Goal: Use online tool/utility: Utilize a website feature to perform a specific function

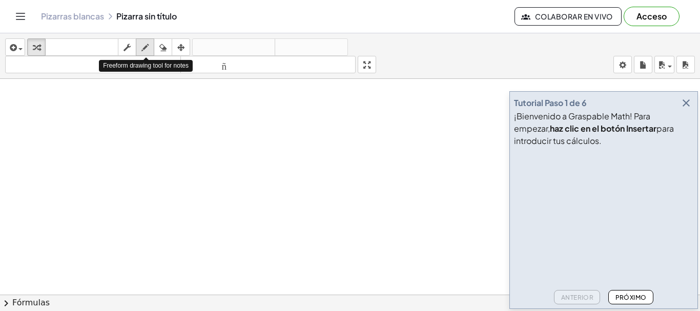
click at [150, 49] on div "button" at bounding box center [144, 47] width 13 height 12
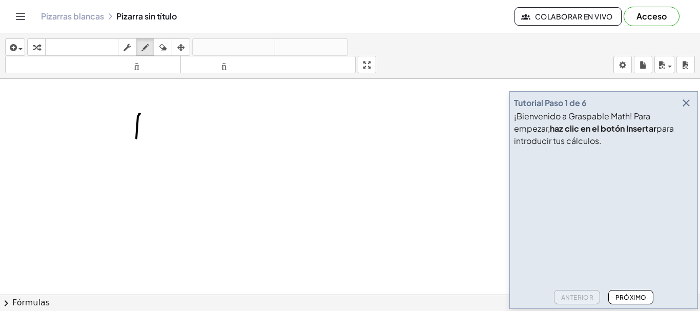
drag, startPoint x: 140, startPoint y: 114, endPoint x: 135, endPoint y: 148, distance: 34.2
drag, startPoint x: 155, startPoint y: 115, endPoint x: 158, endPoint y: 142, distance: 27.3
drag, startPoint x: 186, startPoint y: 128, endPoint x: 186, endPoint y: 137, distance: 9.7
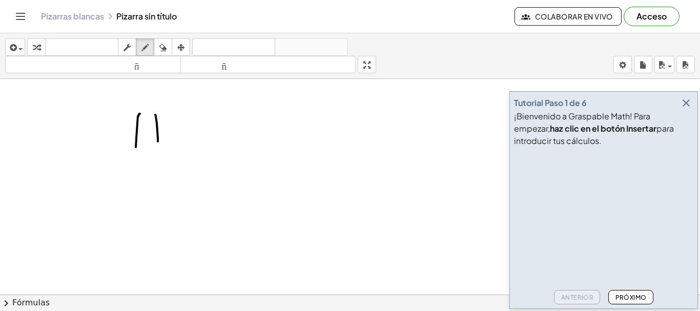
drag, startPoint x: 179, startPoint y: 129, endPoint x: 189, endPoint y: 127, distance: 9.5
drag, startPoint x: 202, startPoint y: 114, endPoint x: 208, endPoint y: 141, distance: 28.0
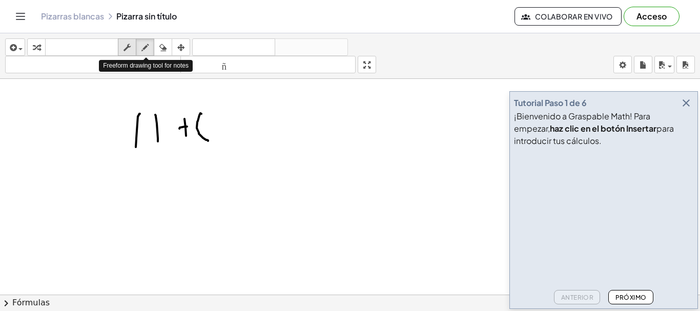
click at [135, 46] on div "transformar teclado teclado fregar dibujar borrar arreglar" at bounding box center [108, 46] width 163 height 17
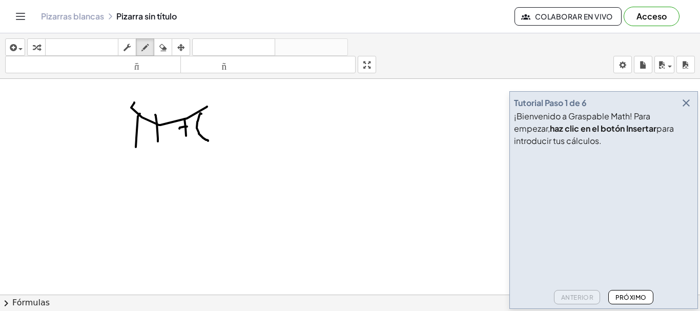
drag, startPoint x: 132, startPoint y: 106, endPoint x: 153, endPoint y: 36, distance: 73.2
click at [159, 46] on div "button" at bounding box center [162, 47] width 13 height 12
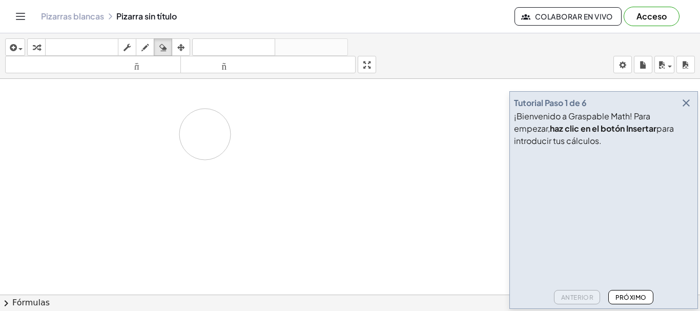
drag, startPoint x: 113, startPoint y: 115, endPoint x: 246, endPoint y: 103, distance: 133.3
click at [639, 302] on button "Próximo" at bounding box center [631, 297] width 45 height 14
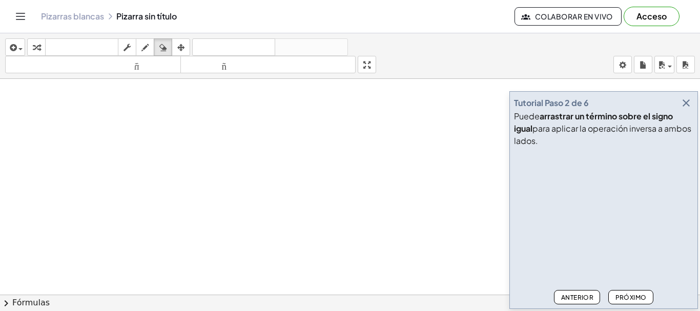
click at [639, 302] on button "Próximo" at bounding box center [631, 297] width 45 height 14
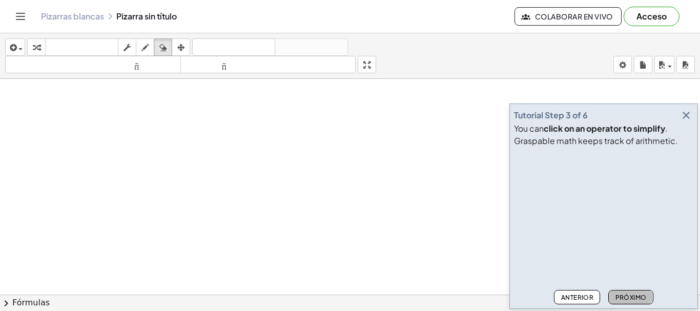
click at [639, 302] on button "Próximo" at bounding box center [631, 297] width 45 height 14
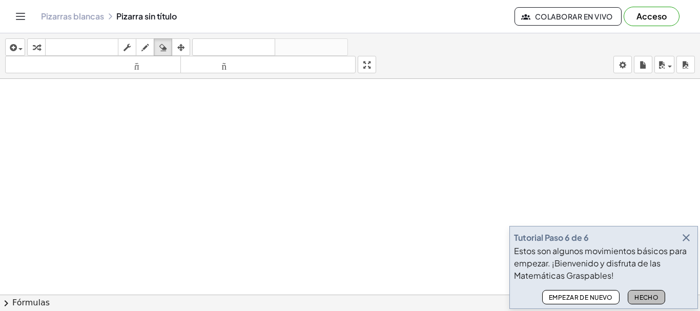
click at [639, 302] on button "Hecho" at bounding box center [647, 297] width 38 height 14
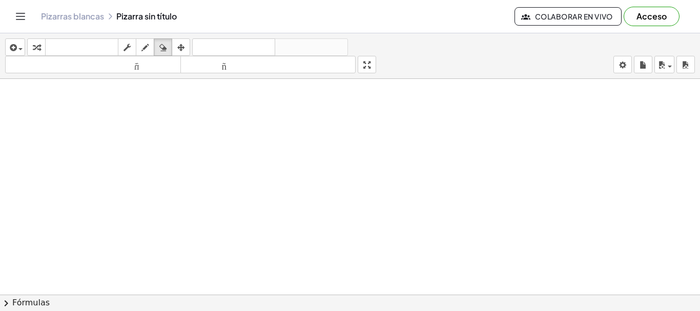
click at [654, 18] on font "Acceso" at bounding box center [652, 16] width 30 height 11
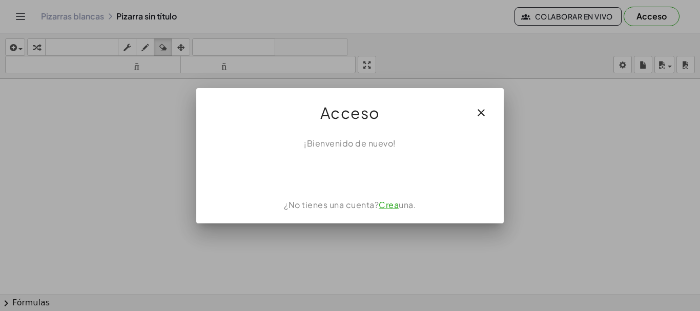
click at [392, 207] on font "Crea" at bounding box center [389, 204] width 20 height 11
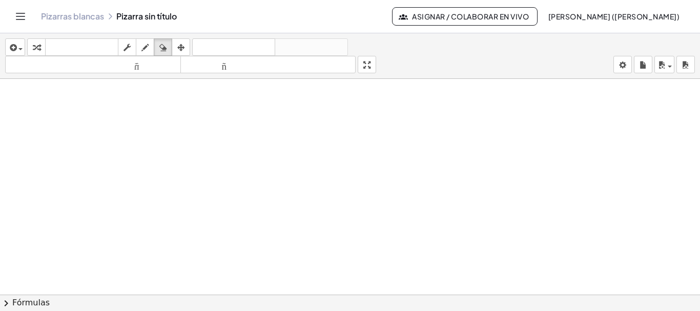
click at [368, 122] on div "insertar Seleccione uno: Expresión matemática Función Texto Vídeo de YouTube Gr…" at bounding box center [350, 172] width 700 height 278
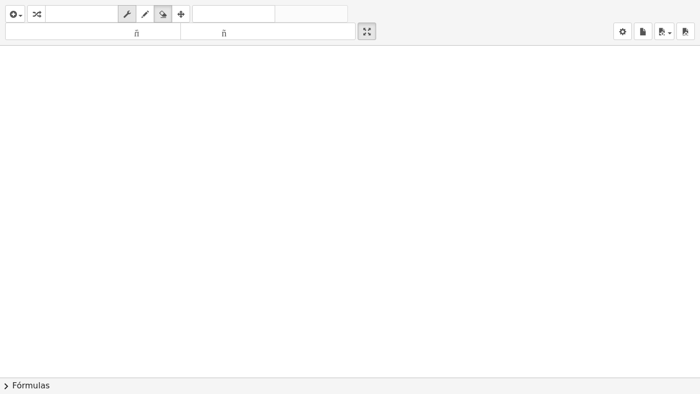
click at [131, 14] on icon "button" at bounding box center [127, 14] width 7 height 12
click at [142, 17] on div "button" at bounding box center [144, 14] width 13 height 12
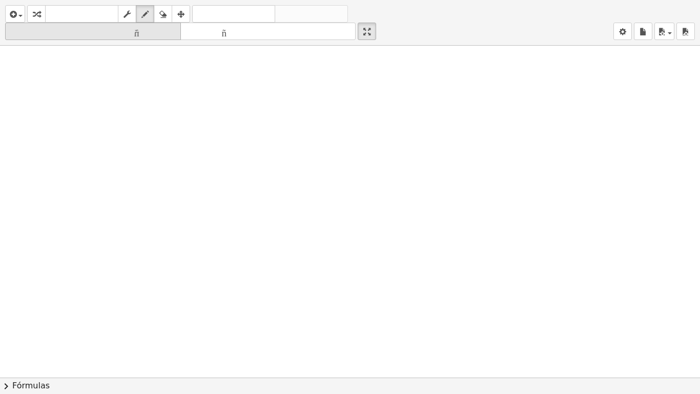
click at [139, 35] on font "tamaño_del_formato" at bounding box center [93, 32] width 171 height 10
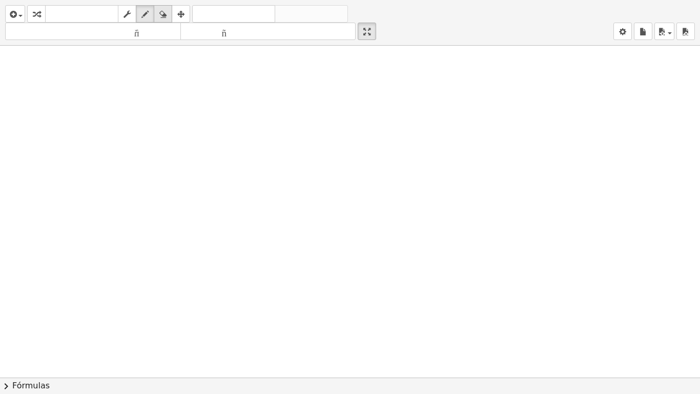
click at [169, 14] on div "button" at bounding box center [162, 14] width 13 height 12
click at [185, 17] on icon "button" at bounding box center [180, 14] width 7 height 12
click at [41, 12] on div "button" at bounding box center [36, 14] width 13 height 12
click at [24, 13] on button "insertar" at bounding box center [15, 13] width 20 height 17
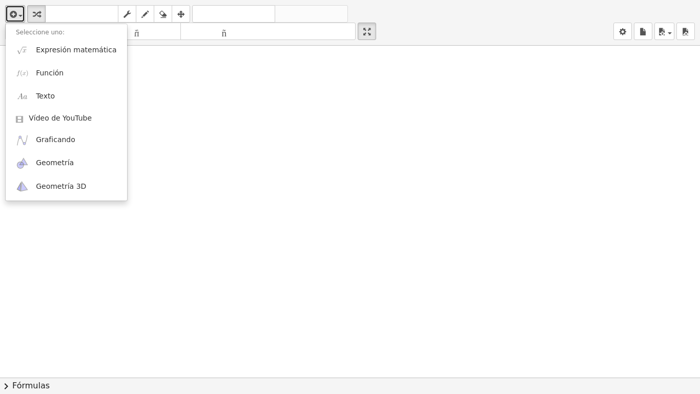
click at [132, 134] on div at bounding box center [350, 378] width 700 height 664
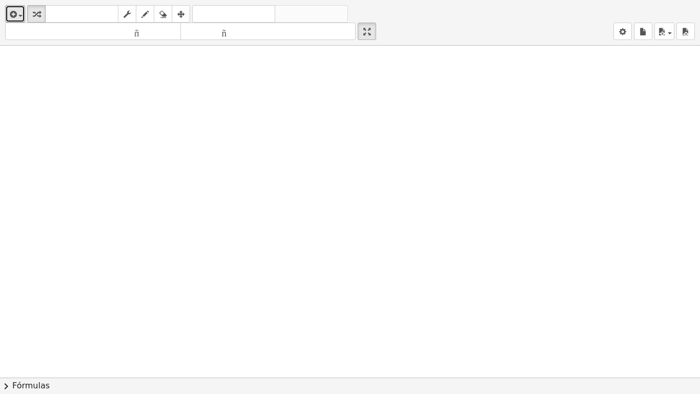
click at [131, 134] on div at bounding box center [350, 378] width 700 height 664
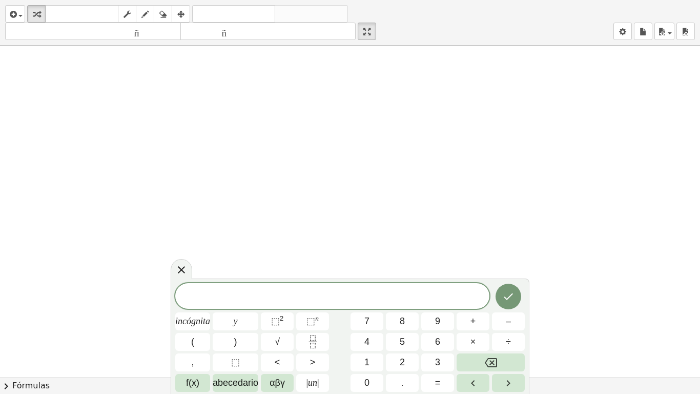
drag, startPoint x: 87, startPoint y: 108, endPoint x: 92, endPoint y: 122, distance: 14.8
click at [91, 122] on div at bounding box center [350, 378] width 700 height 664
click at [362, 311] on button "4" at bounding box center [367, 342] width 33 height 18
click at [369, 311] on button "7" at bounding box center [367, 321] width 33 height 18
click at [285, 232] on div at bounding box center [350, 378] width 700 height 664
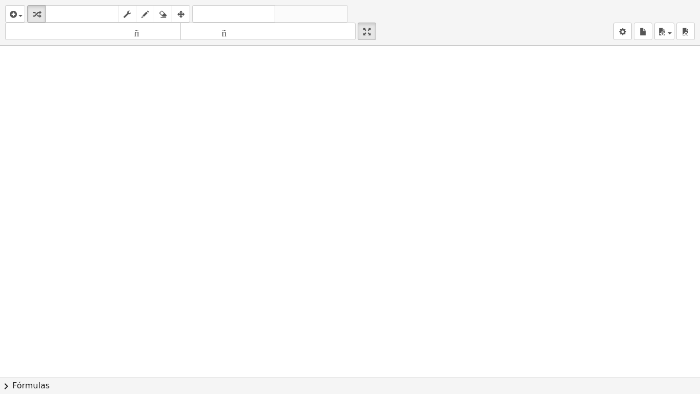
click at [212, 144] on div at bounding box center [350, 378] width 700 height 664
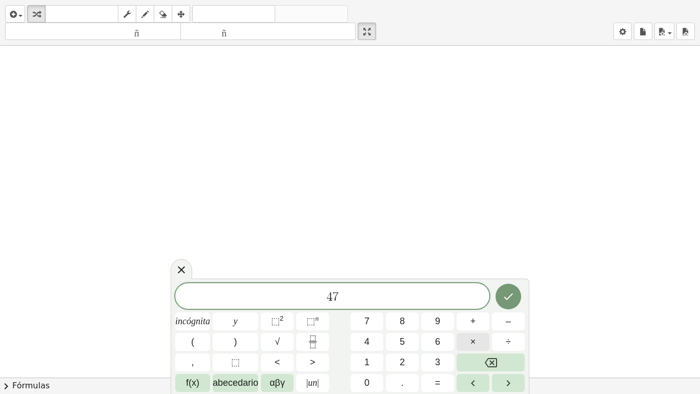
click at [480, 311] on button "×" at bounding box center [473, 342] width 33 height 18
click at [431, 311] on button "6" at bounding box center [438, 342] width 33 height 18
click at [507, 295] on icon "Hecho" at bounding box center [509, 296] width 12 height 12
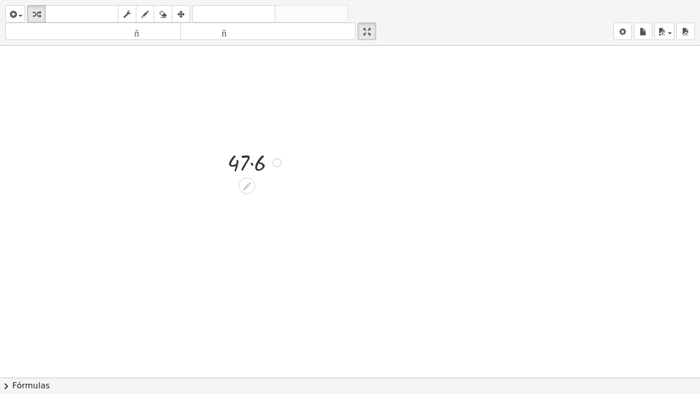
drag, startPoint x: 256, startPoint y: 161, endPoint x: 269, endPoint y: 168, distance: 14.2
click at [258, 163] on div at bounding box center [256, 162] width 67 height 30
drag, startPoint x: 270, startPoint y: 167, endPoint x: 191, endPoint y: 157, distance: 79.6
click at [192, 157] on div "282 · 47 · 6 282 · 47 · 6" at bounding box center [350, 378] width 700 height 664
drag, startPoint x: 239, startPoint y: 159, endPoint x: 246, endPoint y: 160, distance: 7.2
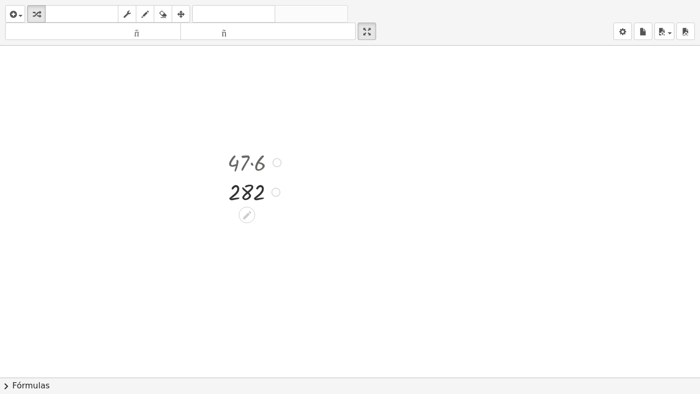
click at [244, 160] on div at bounding box center [256, 162] width 67 height 30
click at [263, 185] on div at bounding box center [256, 191] width 67 height 29
click at [263, 186] on div at bounding box center [256, 191] width 67 height 29
drag, startPoint x: 263, startPoint y: 186, endPoint x: 259, endPoint y: 201, distance: 14.8
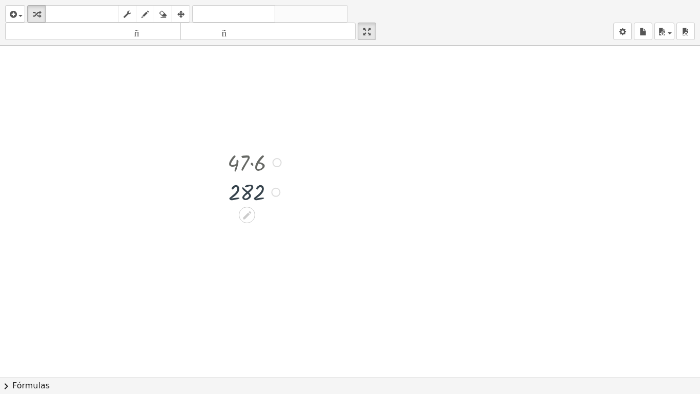
click at [259, 201] on div at bounding box center [256, 191] width 67 height 29
drag, startPoint x: 261, startPoint y: 191, endPoint x: 272, endPoint y: 140, distance: 52.5
click at [272, 140] on div "· 47 · 6 282 282" at bounding box center [350, 378] width 700 height 664
click at [224, 170] on div at bounding box center [219, 176] width 15 height 64
drag, startPoint x: 242, startPoint y: 168, endPoint x: 239, endPoint y: 126, distance: 42.6
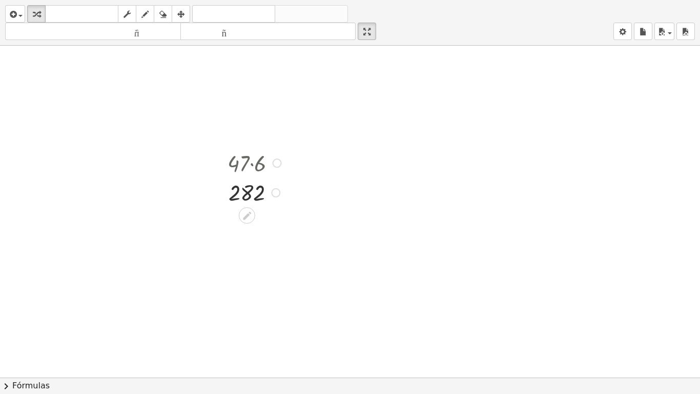
click at [239, 126] on div at bounding box center [350, 378] width 700 height 664
click at [161, 11] on icon "button" at bounding box center [162, 14] width 7 height 12
drag, startPoint x: 277, startPoint y: 225, endPoint x: 225, endPoint y: 192, distance: 61.3
click at [225, 192] on div at bounding box center [350, 378] width 700 height 664
click at [250, 199] on div at bounding box center [350, 378] width 700 height 664
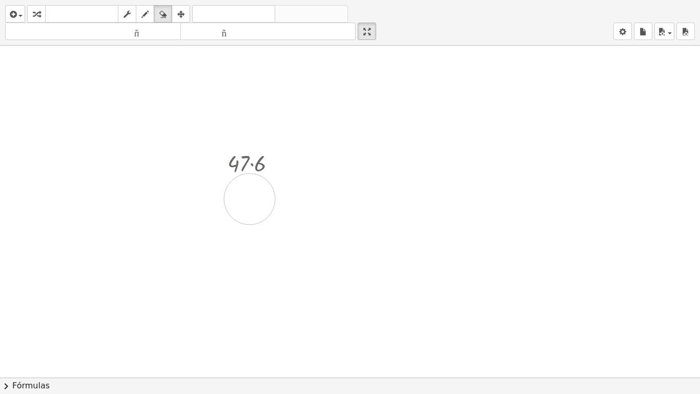
click at [250, 199] on div at bounding box center [350, 378] width 700 height 664
click at [252, 201] on div at bounding box center [350, 378] width 700 height 664
click at [166, 21] on button "borrar" at bounding box center [163, 13] width 18 height 17
drag, startPoint x: 305, startPoint y: 269, endPoint x: 253, endPoint y: 176, distance: 105.8
click at [253, 177] on div at bounding box center [350, 378] width 700 height 664
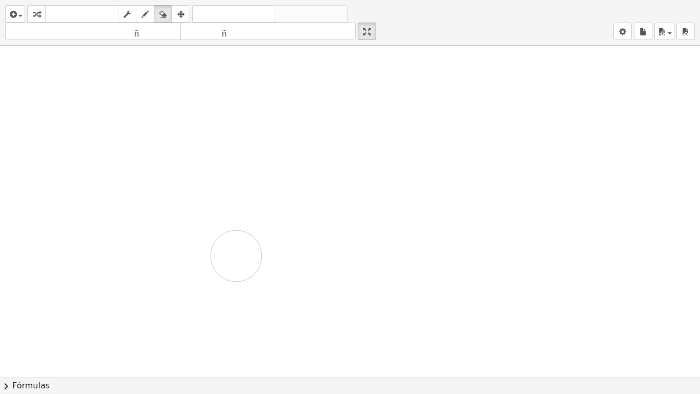
drag, startPoint x: 312, startPoint y: 153, endPoint x: 236, endPoint y: 256, distance: 127.7
click at [236, 256] on div at bounding box center [350, 378] width 700 height 664
click at [246, 181] on div at bounding box center [350, 378] width 700 height 664
drag, startPoint x: 248, startPoint y: 177, endPoint x: 237, endPoint y: 210, distance: 35.0
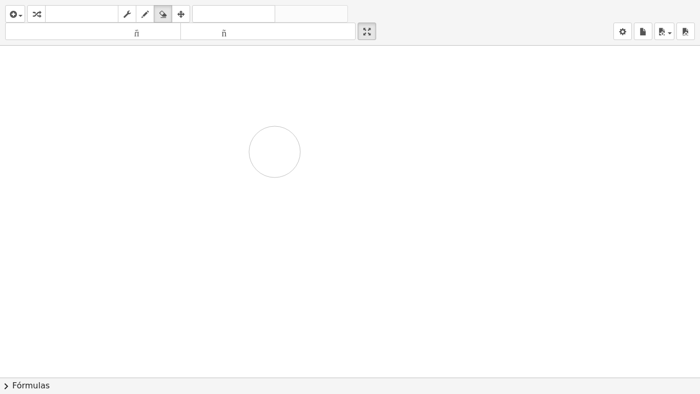
click at [194, 286] on div at bounding box center [350, 378] width 700 height 664
click at [252, 179] on div at bounding box center [350, 378] width 700 height 664
click at [149, 8] on div "button" at bounding box center [144, 14] width 13 height 12
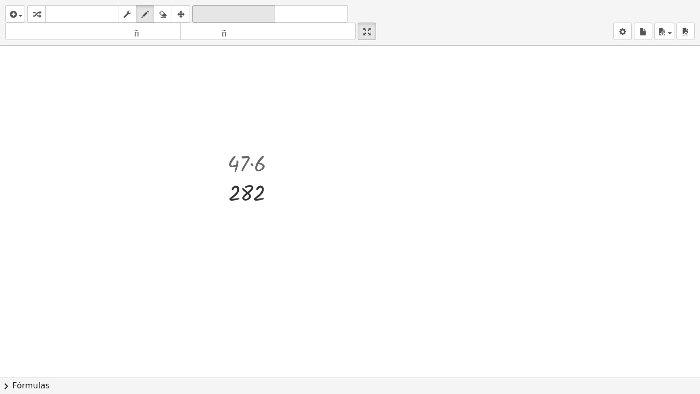
click at [229, 15] on font "deshacer" at bounding box center [234, 14] width 78 height 10
click at [229, 28] on div "Undo the last action" at bounding box center [235, 33] width 63 height 12
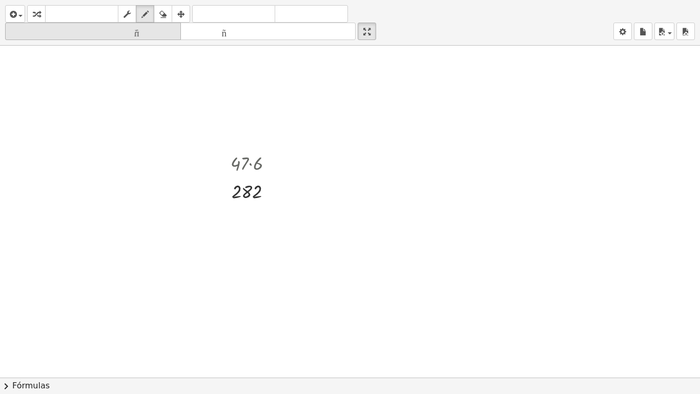
click at [174, 31] on font "tamaño_del_formato" at bounding box center [93, 32] width 171 height 10
click at [173, 31] on font "tamaño_del_formato" at bounding box center [93, 32] width 171 height 10
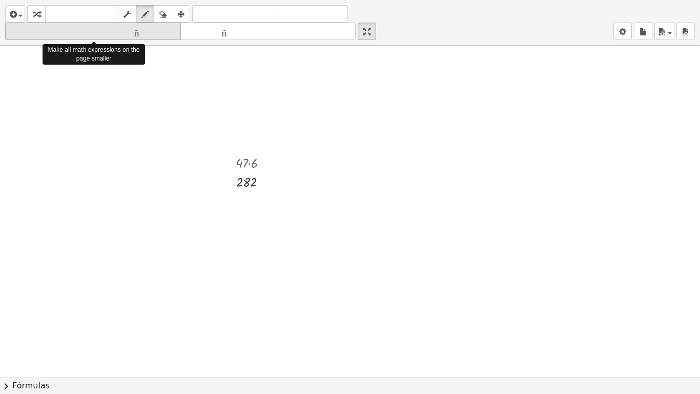
click at [173, 31] on font "tamaño_del_formato" at bounding box center [93, 32] width 171 height 10
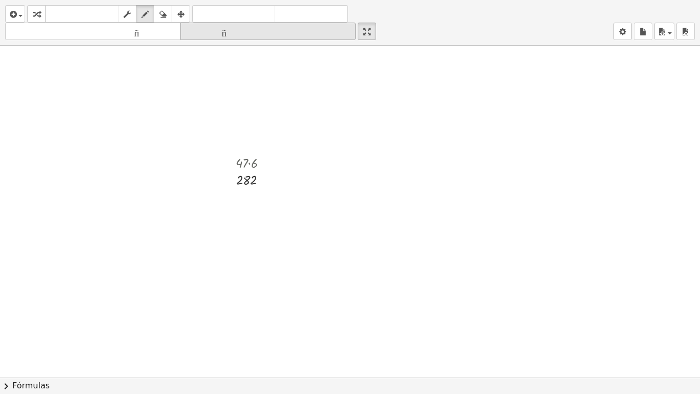
click at [240, 29] on font "tamaño_del_formato" at bounding box center [268, 32] width 171 height 10
click at [239, 29] on font "tamaño_del_formato" at bounding box center [268, 32] width 171 height 10
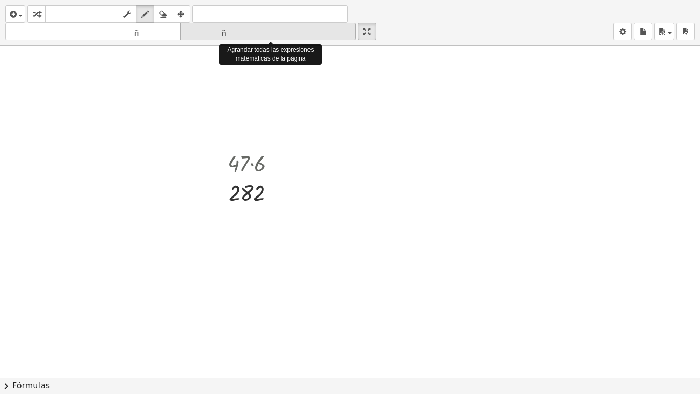
click at [239, 29] on font "tamaño_del_formato" at bounding box center [268, 32] width 171 height 10
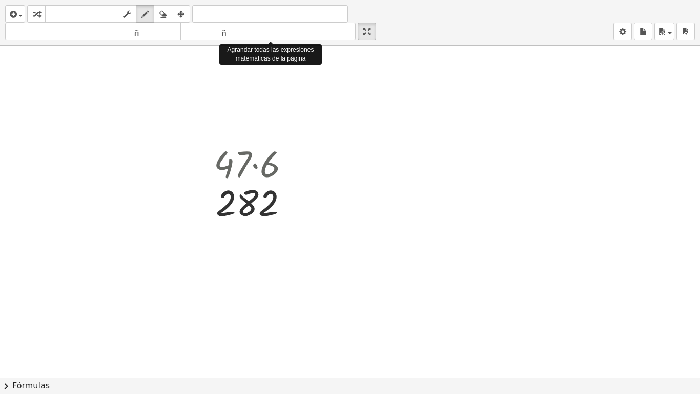
drag, startPoint x: 338, startPoint y: 42, endPoint x: 360, endPoint y: 39, distance: 22.7
click at [356, 41] on div "insertar Seleccione uno: Expresión matemática Función Texto Vídeo de YouTube Gr…" at bounding box center [350, 23] width 700 height 46
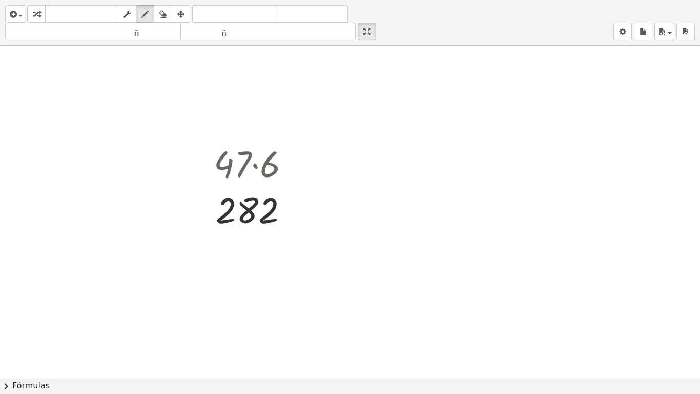
click at [366, 0] on html "Actividades matemáticas fáciles de comprender Empezar Banco de actividades Trab…" at bounding box center [350, 197] width 700 height 394
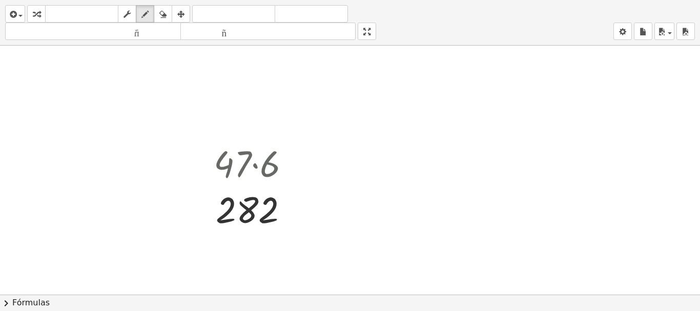
drag, startPoint x: 375, startPoint y: 71, endPoint x: 379, endPoint y: 127, distance: 56.6
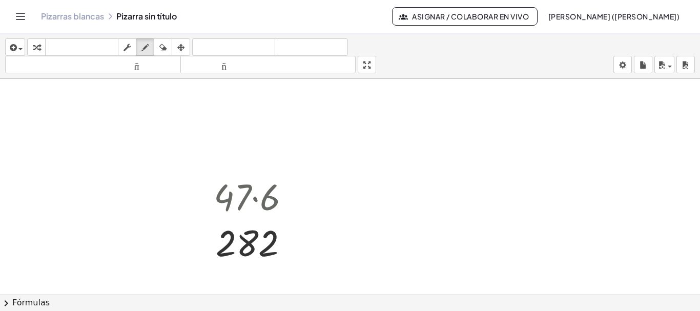
click at [375, 132] on div "insertar Seleccione uno: Expresión matemática Función Texto Vídeo de YouTube Gr…" at bounding box center [350, 172] width 700 height 278
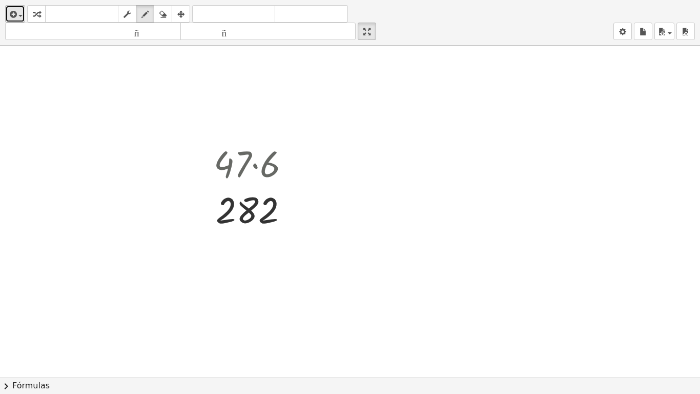
click at [10, 12] on icon "button" at bounding box center [12, 14] width 9 height 12
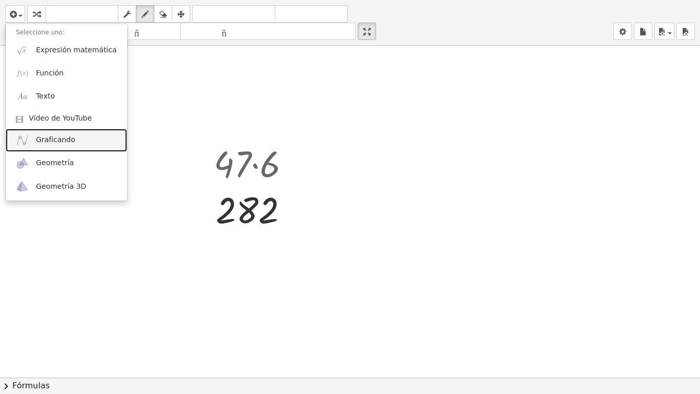
click at [67, 149] on link "Graficando" at bounding box center [67, 140] width 122 height 23
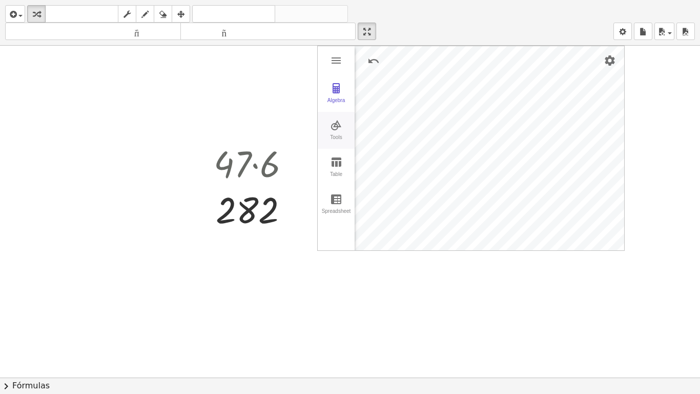
click at [339, 139] on div "Tools" at bounding box center [336, 141] width 33 height 14
click at [345, 97] on button "Algebra" at bounding box center [336, 93] width 37 height 37
click at [388, 190] on div "Algebra Tools Table Spreadsheet Input… GeoGebra Graphing Calculator Basic Tools…" at bounding box center [471, 148] width 307 height 204
click at [388, 195] on div "GeoGebra Graphing Calculator" at bounding box center [380, 202] width 51 height 46
click at [378, 205] on div "GeoGebra Graphing Calculator" at bounding box center [378, 210] width 46 height 28
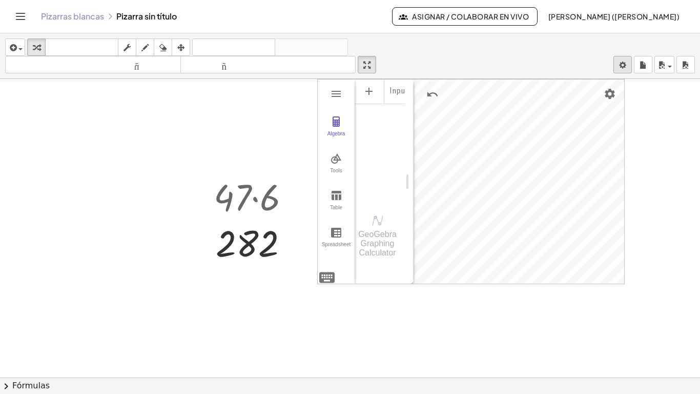
click at [625, 68] on body "Actividades matemáticas fáciles de comprender Empezar Banco de actividades Trab…" at bounding box center [350, 197] width 700 height 394
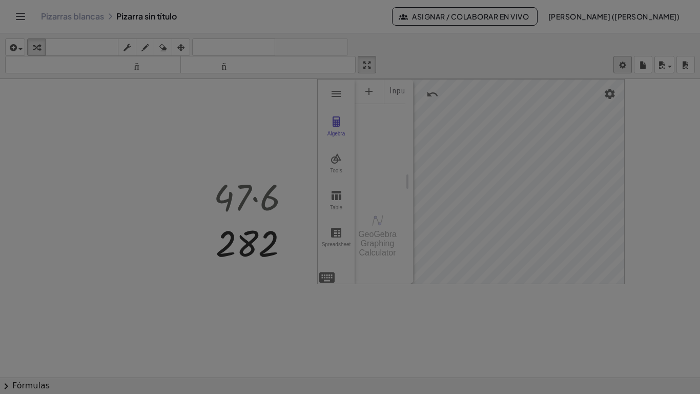
click at [625, 68] on div at bounding box center [350, 197] width 700 height 394
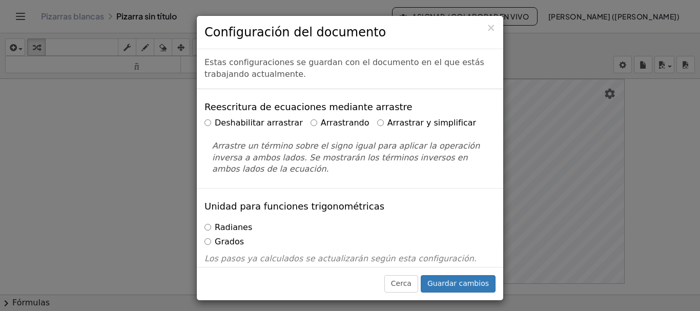
click at [154, 67] on div "× Configuración del documento Estas configuraciones se guardan con el documento…" at bounding box center [350, 155] width 700 height 311
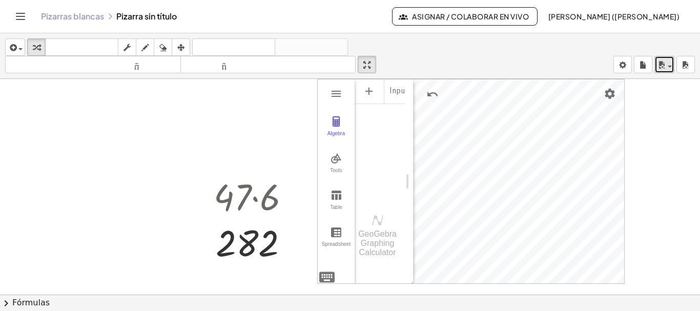
click at [673, 62] on button "ahorrar" at bounding box center [665, 64] width 20 height 17
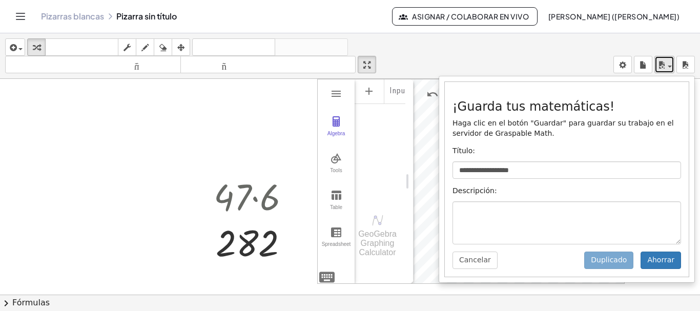
click at [667, 61] on div "button" at bounding box center [664, 64] width 15 height 12
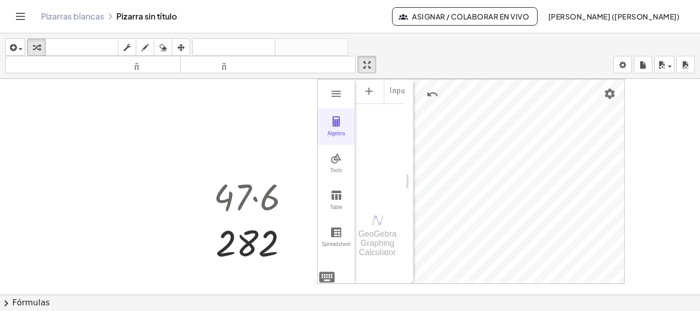
click at [324, 134] on div "Algebra" at bounding box center [336, 138] width 33 height 14
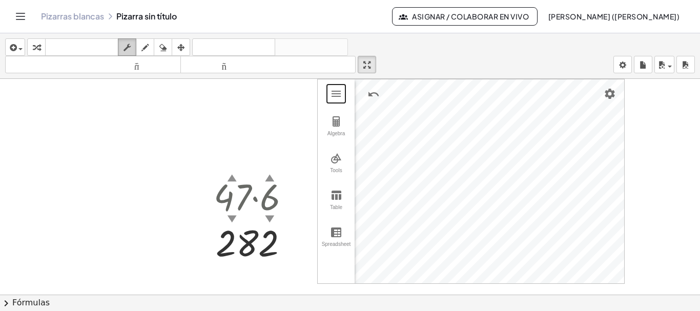
click at [133, 48] on div "button" at bounding box center [127, 47] width 13 height 12
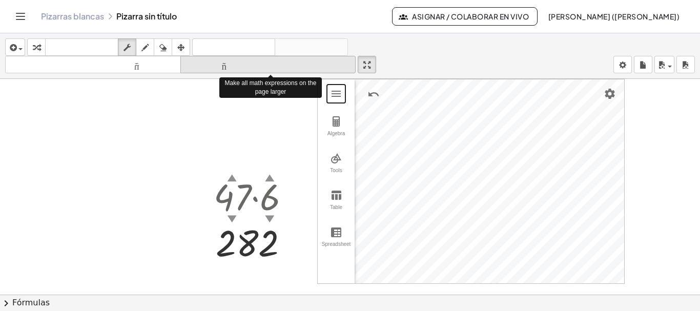
click at [299, 66] on font "tamaño_del_formato" at bounding box center [268, 65] width 171 height 10
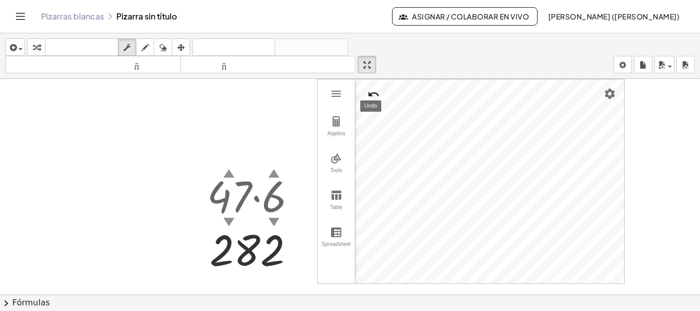
click at [371, 96] on img "Undo" at bounding box center [374, 94] width 12 height 12
click at [371, 97] on img "Undo" at bounding box center [374, 94] width 12 height 12
click at [370, 99] on img "Undo" at bounding box center [374, 94] width 12 height 12
click at [370, 99] on button "Undo" at bounding box center [374, 94] width 18 height 18
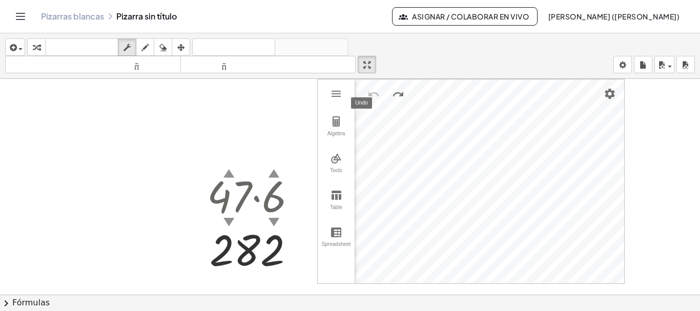
click at [370, 99] on button "Undo" at bounding box center [374, 94] width 18 height 18
